Goal: Navigation & Orientation: Find specific page/section

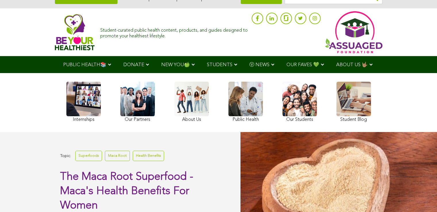
scroll to position [211, 0]
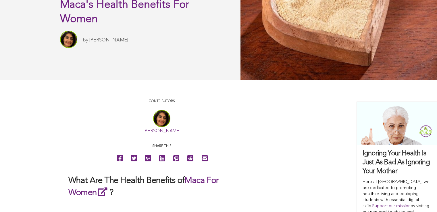
click at [89, 42] on link "Sitara Darvish" at bounding box center [108, 40] width 39 height 5
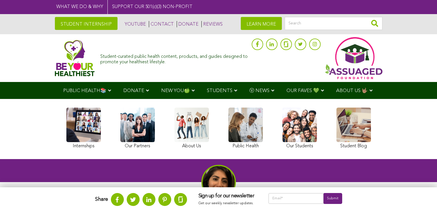
click at [55, 61] on img at bounding box center [75, 58] width 40 height 36
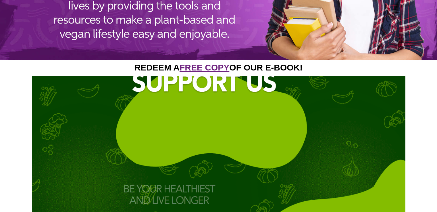
scroll to position [794, 0]
